Goal: Information Seeking & Learning: Understand process/instructions

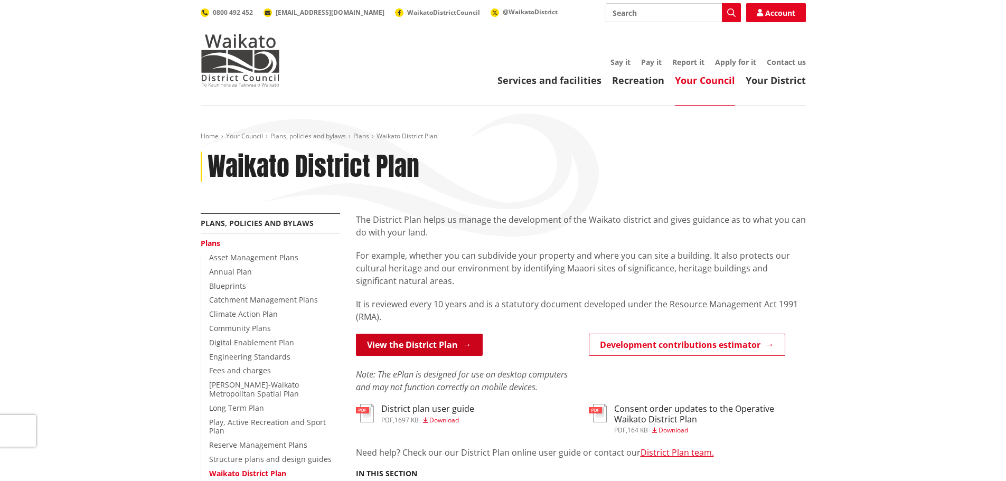
click at [432, 344] on link "View the District Plan" at bounding box center [419, 345] width 127 height 22
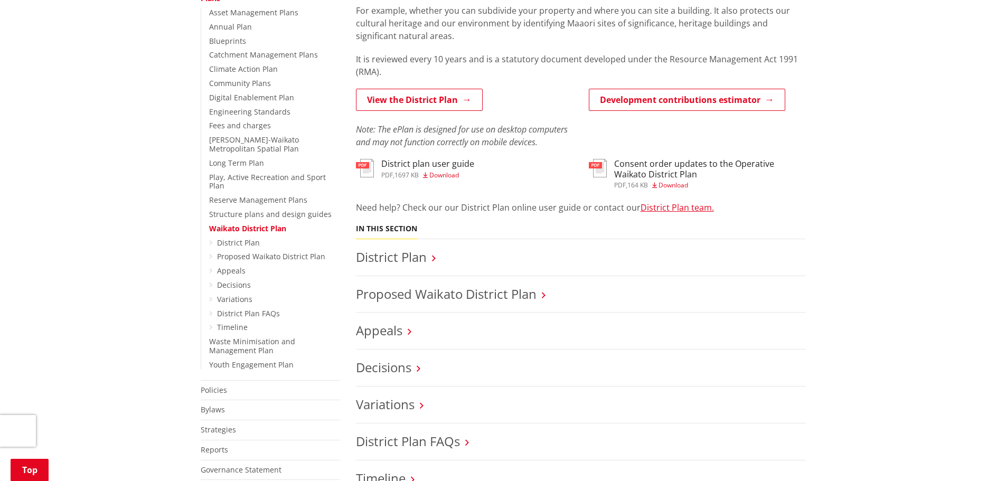
scroll to position [264, 0]
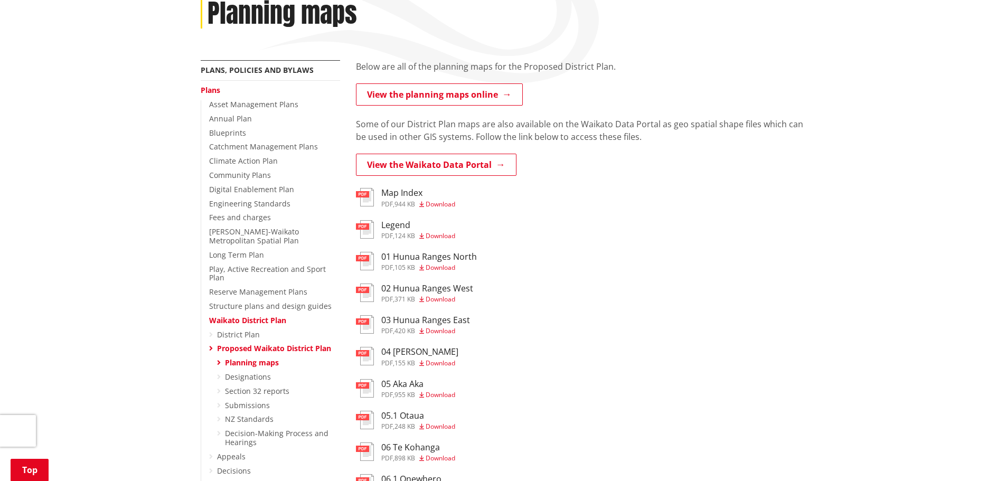
scroll to position [158, 0]
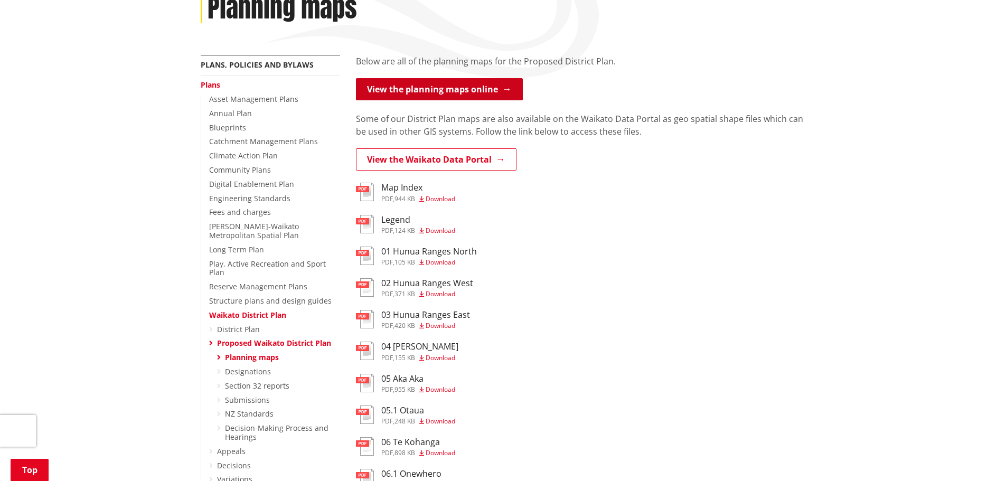
click at [414, 94] on link "View the planning maps online" at bounding box center [439, 89] width 167 height 22
